Goal: Task Accomplishment & Management: Use online tool/utility

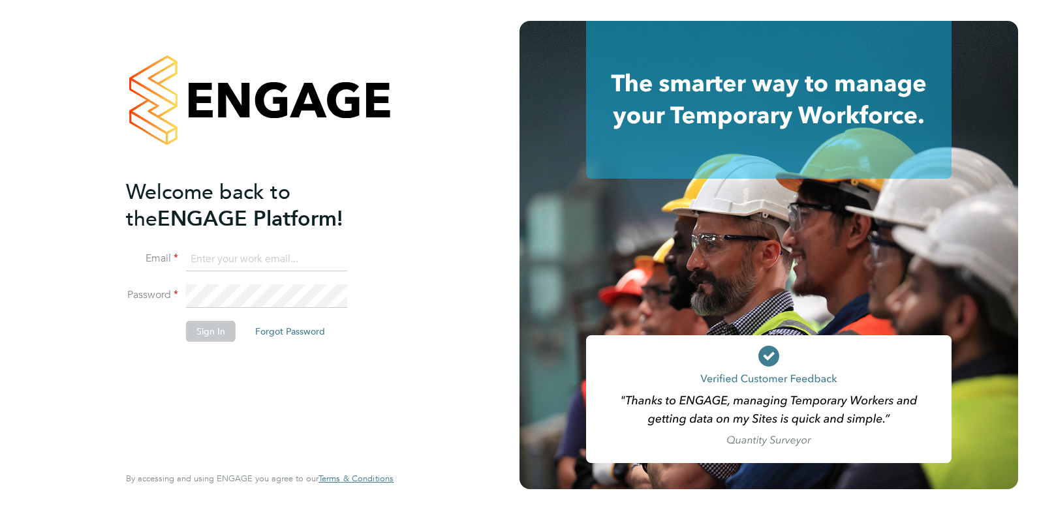
type input "peter.armah@ncclondon.ac.uk"
click at [213, 328] on button "Sign In" at bounding box center [211, 331] width 50 height 21
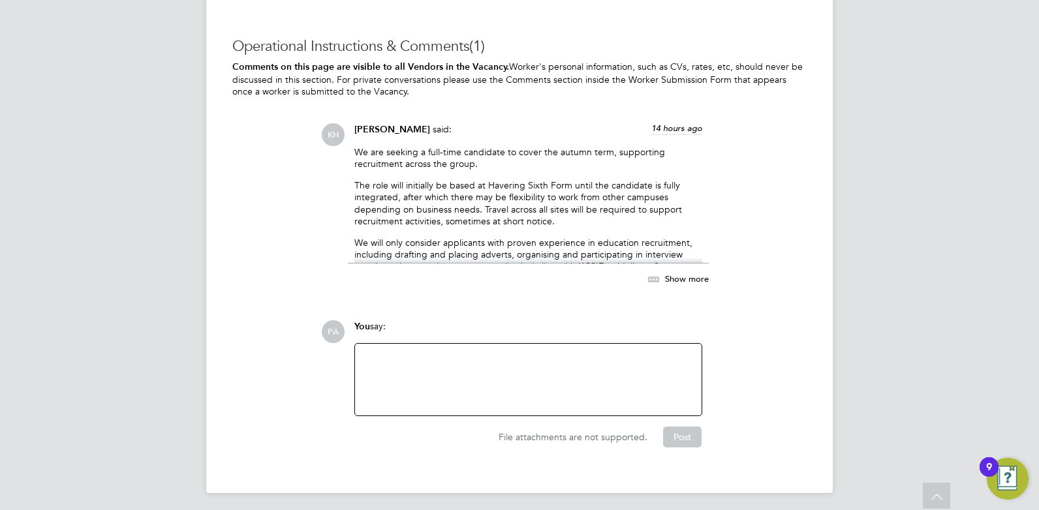
scroll to position [2376, 0]
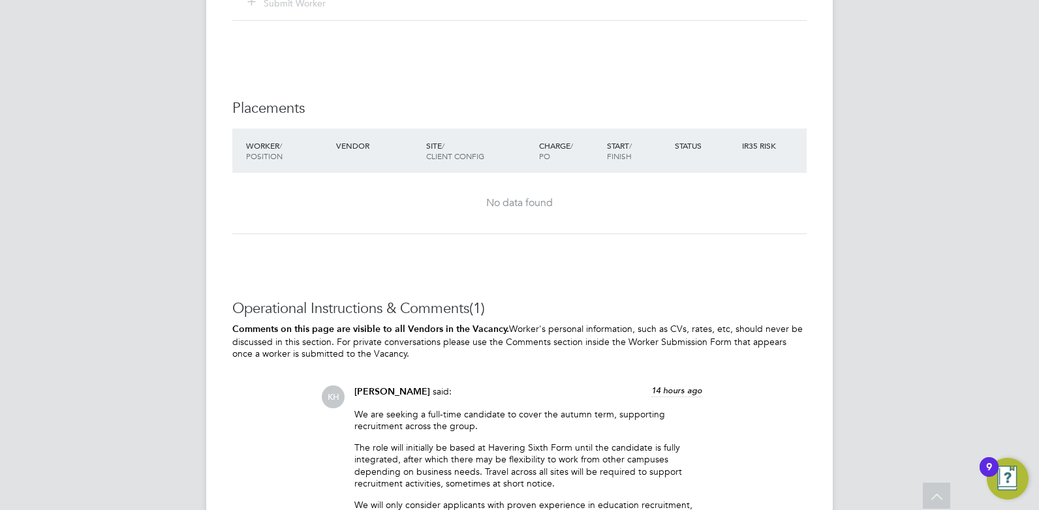
scroll to position [1854, 0]
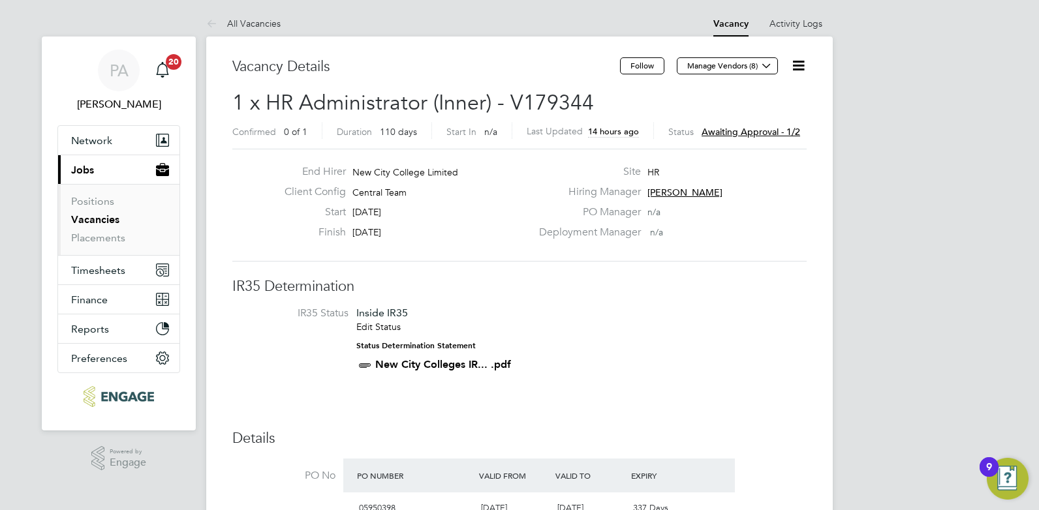
click at [752, 135] on span "Awaiting approval - 1/2" at bounding box center [750, 132] width 99 height 12
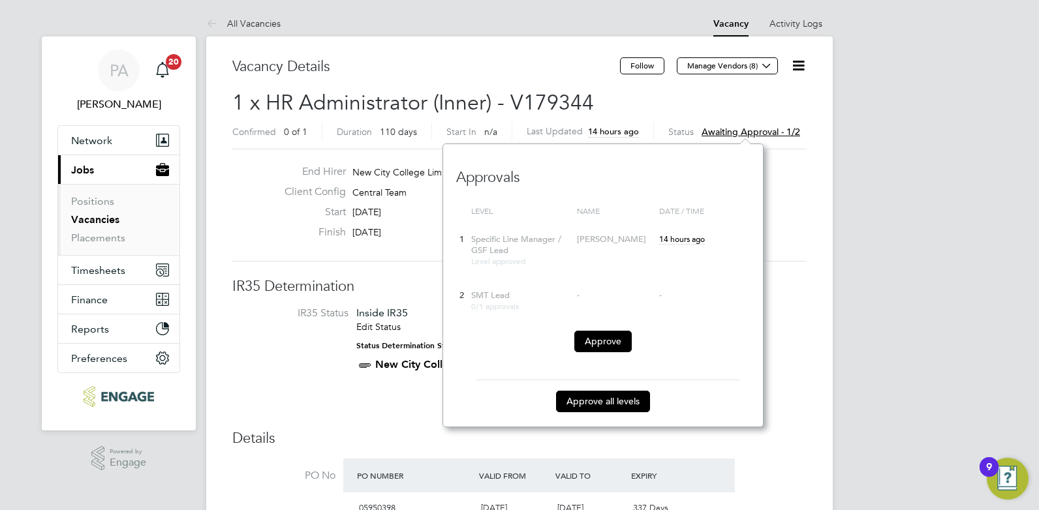
scroll to position [284, 320]
click at [607, 406] on button "Approve all levels" at bounding box center [603, 401] width 94 height 21
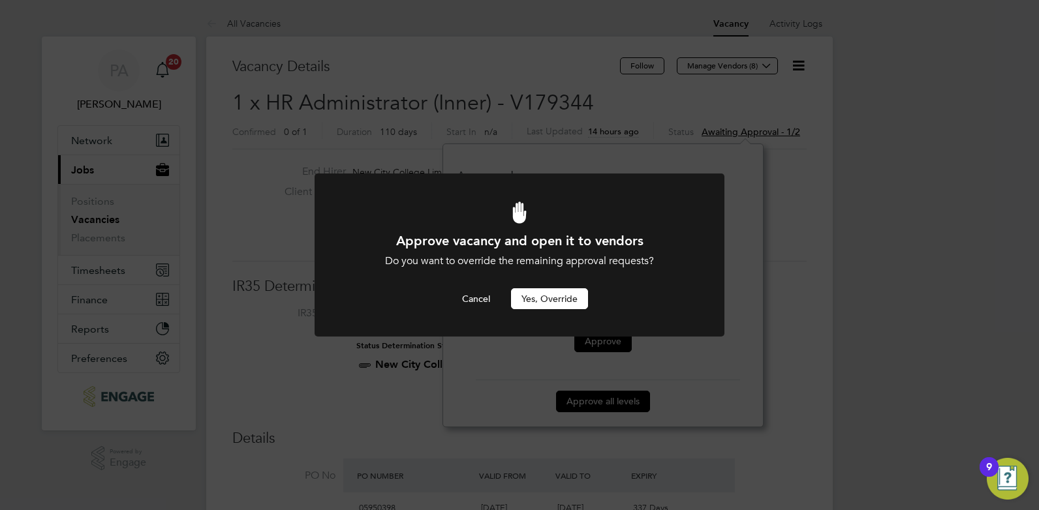
click at [550, 296] on button "Yes, Override" at bounding box center [549, 298] width 77 height 21
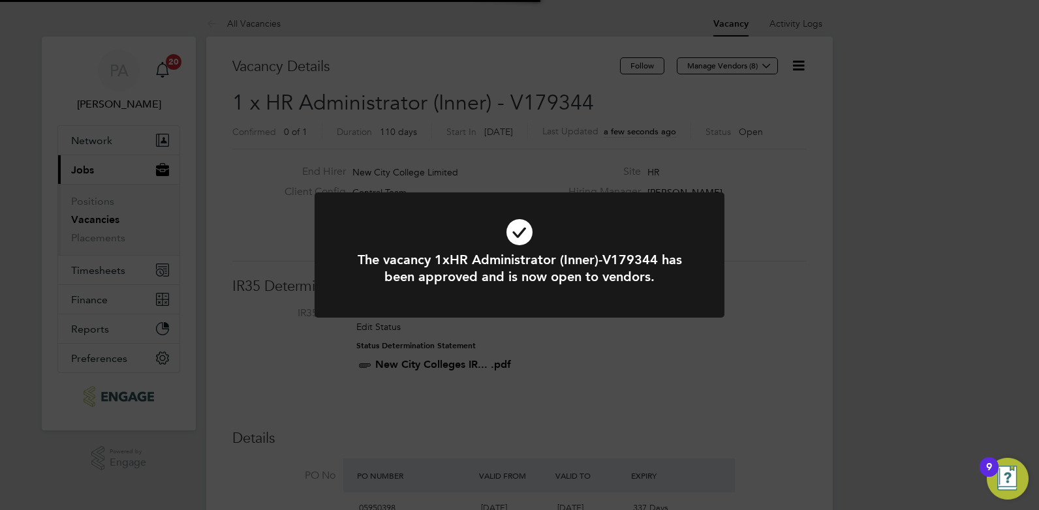
scroll to position [38, 91]
